Goal: Information Seeking & Learning: Find specific fact

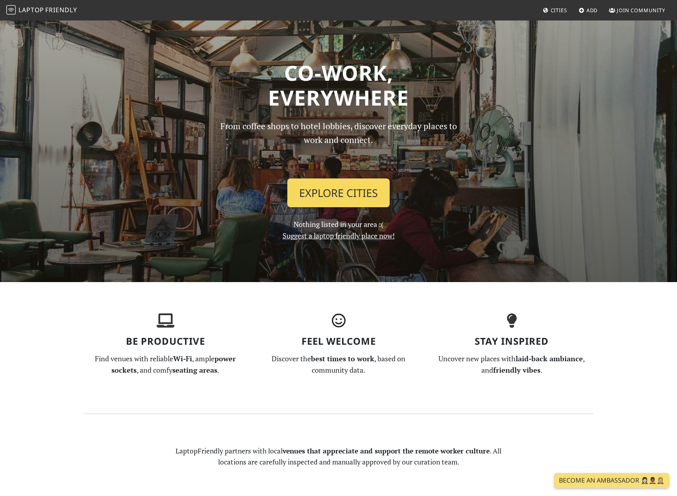
click at [329, 197] on link "Explore Cities" at bounding box center [338, 192] width 102 height 29
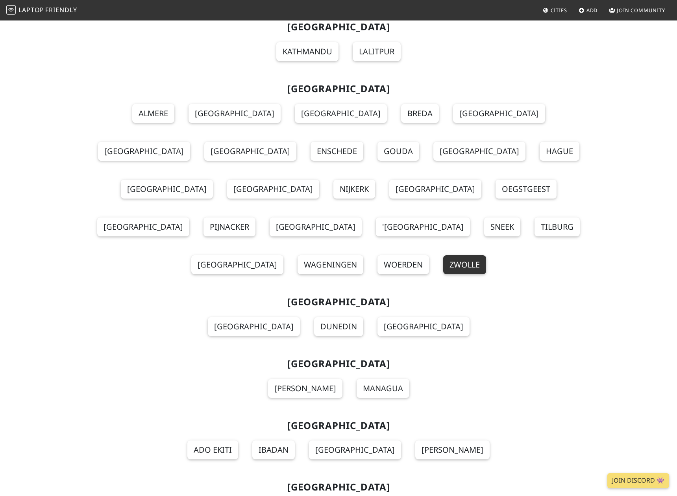
scroll to position [6098, 0]
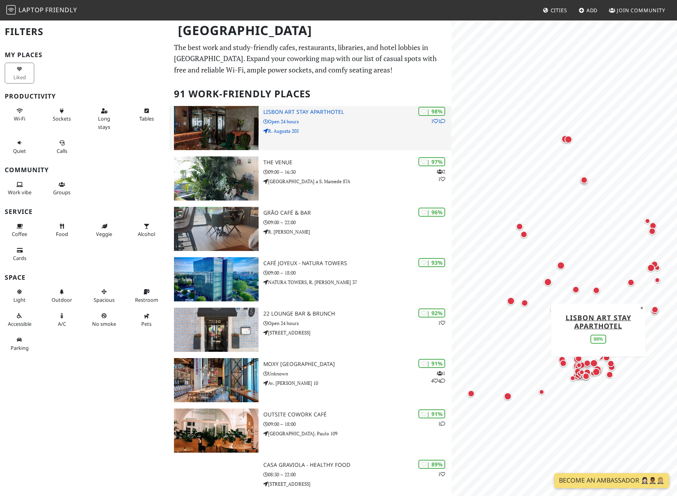
click at [369, 120] on p "Open 24 hours" at bounding box center [357, 121] width 188 height 7
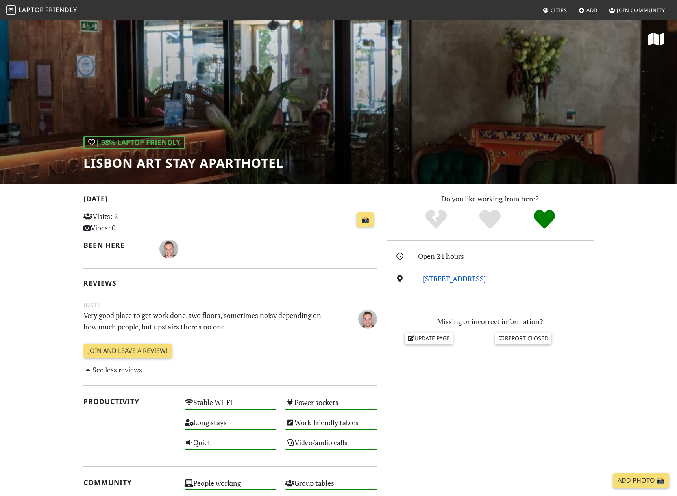
click at [478, 280] on link "R. Augusta 205, 1100-051, Lisbon" at bounding box center [454, 278] width 63 height 9
